Goal: Task Accomplishment & Management: Manage account settings

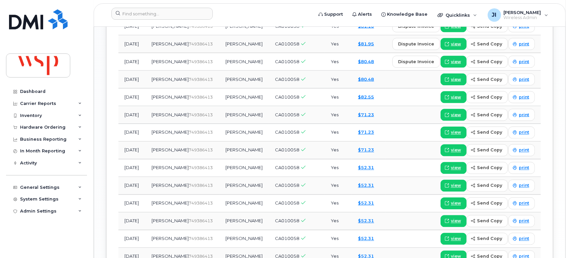
scroll to position [706, 0]
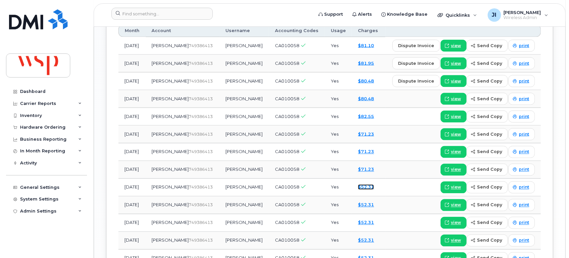
click at [368, 185] on link "$52.31" at bounding box center [366, 187] width 16 height 5
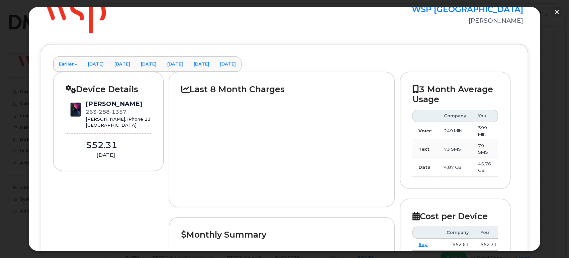
scroll to position [0, 0]
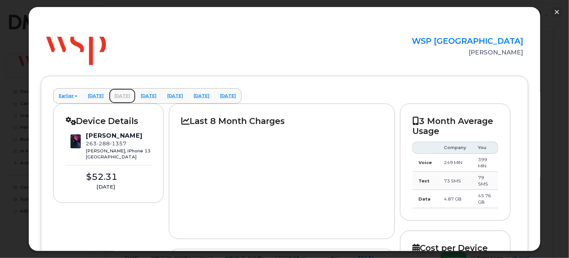
click at [135, 96] on link "February 2025" at bounding box center [122, 96] width 26 height 15
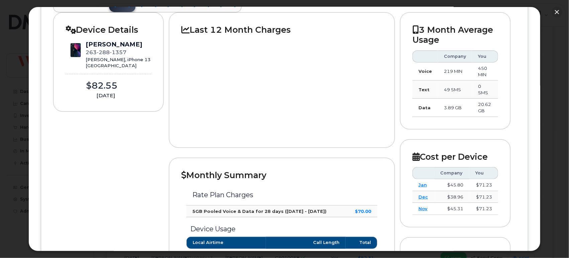
scroll to position [37, 0]
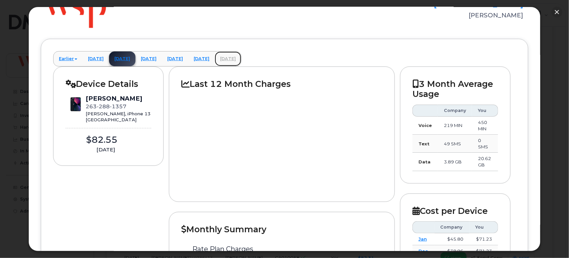
click at [241, 55] on link "June 2025" at bounding box center [228, 58] width 26 height 15
click at [556, 13] on button "button" at bounding box center [556, 12] width 11 height 11
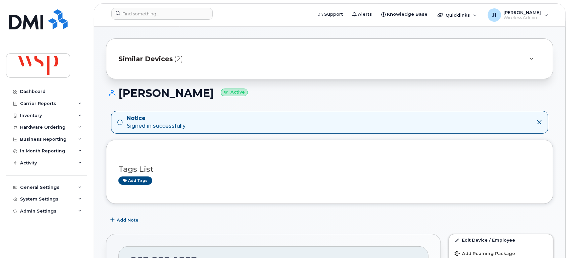
scroll to position [0, 0]
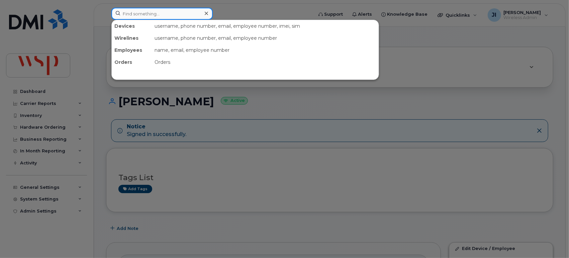
click at [148, 8] on input at bounding box center [161, 14] width 101 height 12
paste input "4389852638"
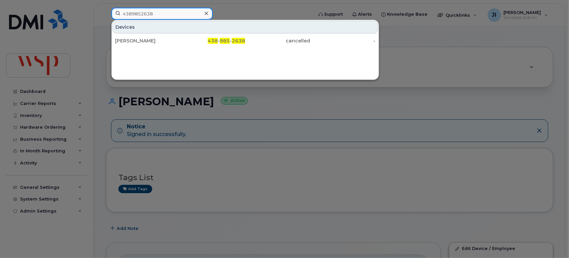
type input "4389852638"
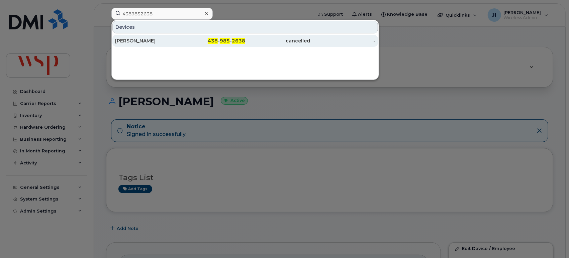
click at [171, 40] on div "[PERSON_NAME]" at bounding box center [147, 40] width 65 height 7
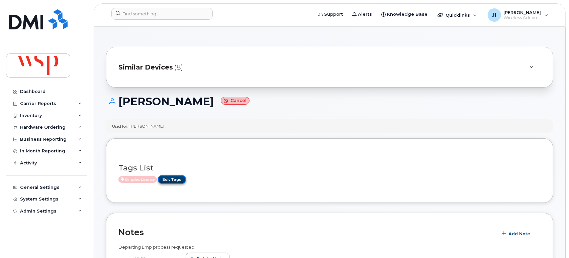
click at [171, 179] on link "Edit Tags" at bounding box center [172, 179] width 28 height 8
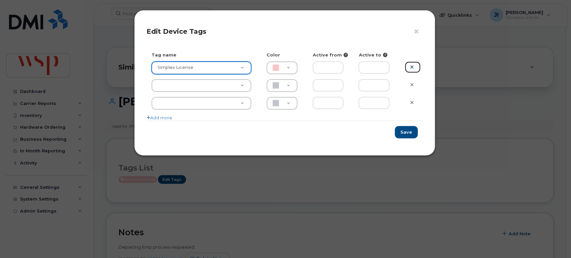
click at [410, 66] on icon at bounding box center [412, 67] width 4 height 5
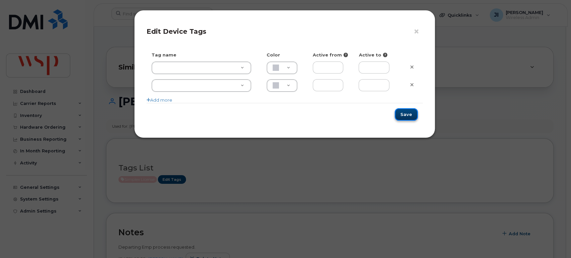
click at [405, 115] on button "Save" at bounding box center [405, 114] width 23 height 12
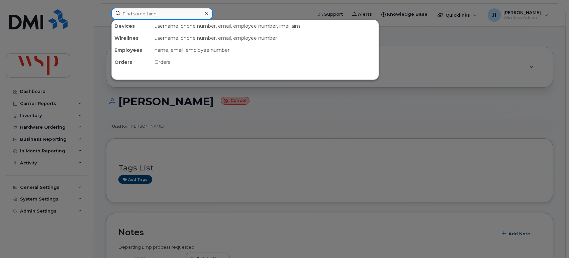
click at [176, 15] on input at bounding box center [161, 14] width 101 height 12
paste input "2047927490"
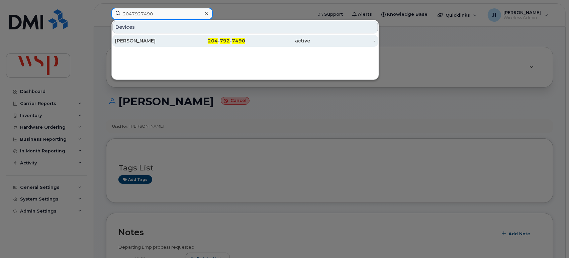
type input "2047927490"
click at [183, 43] on div "204 - 792 - 7490" at bounding box center [212, 40] width 65 height 7
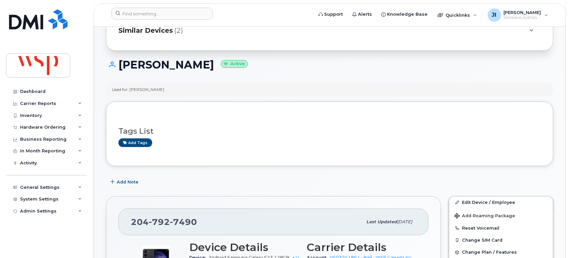
scroll to position [37, 0]
click at [148, 138] on link "Add tags" at bounding box center [135, 142] width 34 height 8
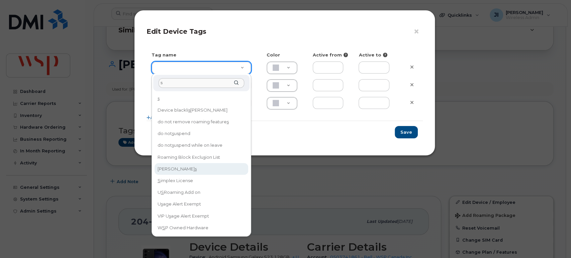
type input "s"
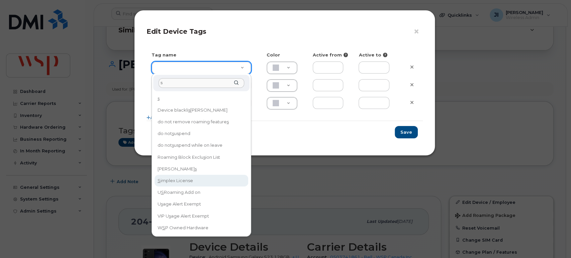
type input "Simplex License"
type input "F8C6C8"
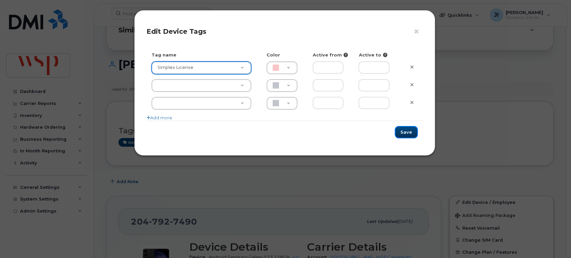
click at [402, 132] on button "Save" at bounding box center [405, 132] width 23 height 12
